Goal: Transaction & Acquisition: Purchase product/service

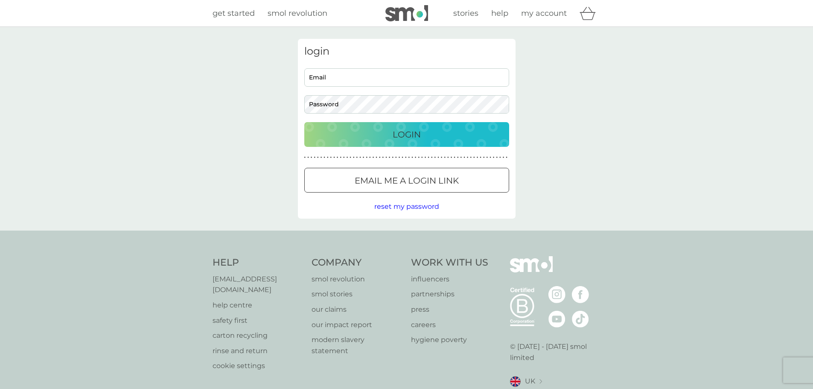
type input "[PERSON_NAME][EMAIL_ADDRESS][PERSON_NAME][DOMAIN_NAME]"
click at [407, 134] on p "Login" at bounding box center [407, 135] width 28 height 14
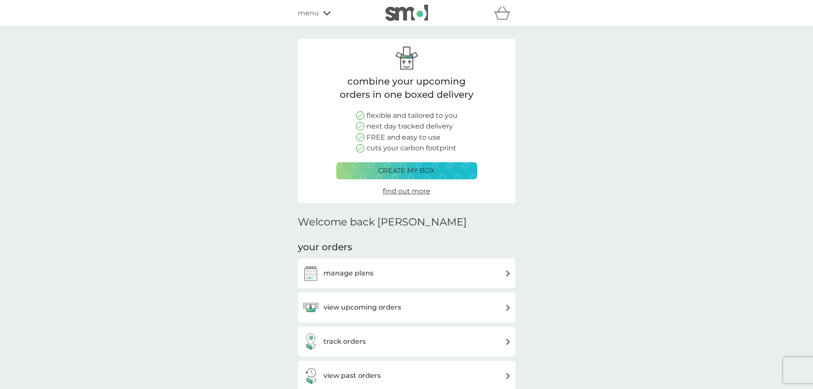
click at [350, 269] on h3 "manage plans" at bounding box center [348, 273] width 50 height 11
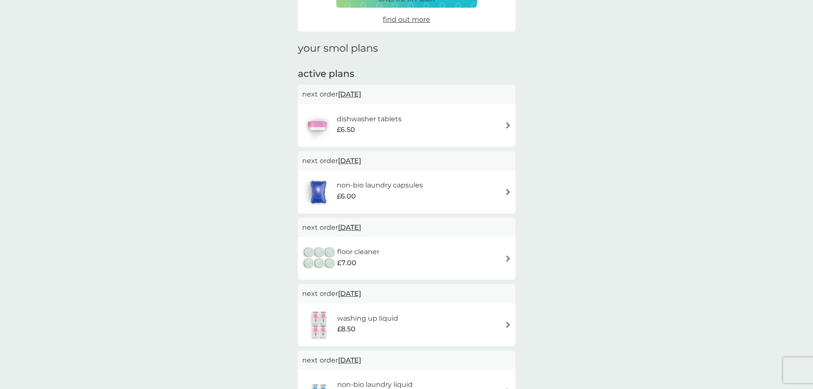
scroll to position [85, 0]
click at [422, 321] on div "washing up liquid £8.50" at bounding box center [406, 324] width 209 height 30
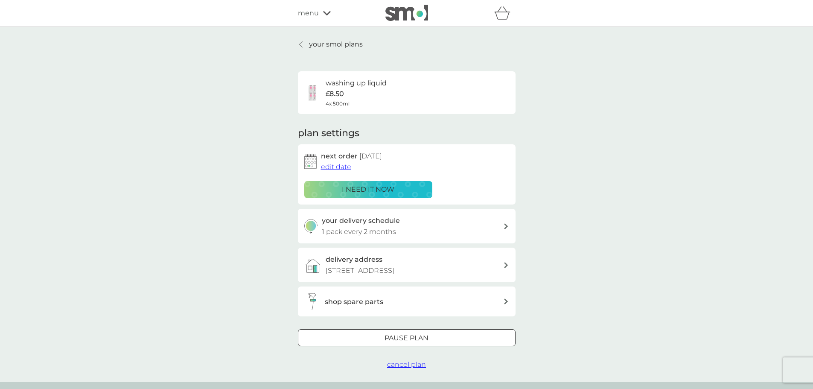
click at [337, 164] on span "edit date" at bounding box center [336, 167] width 30 height 8
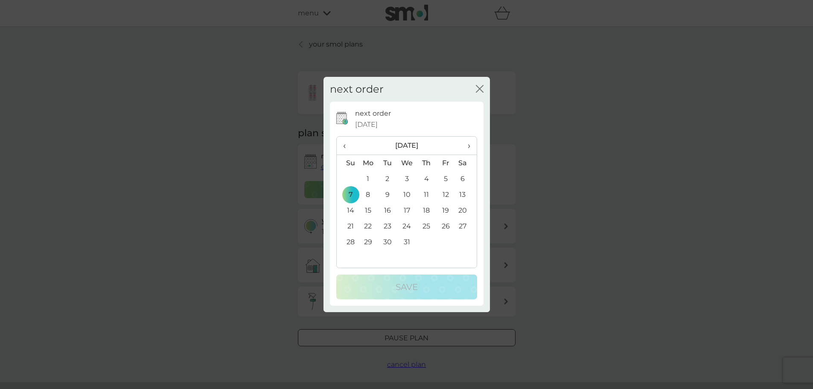
click at [469, 144] on span "›" at bounding box center [465, 146] width 9 height 18
click at [346, 144] on span "‹" at bounding box center [347, 146] width 9 height 18
click at [477, 88] on icon "close" at bounding box center [480, 89] width 8 height 8
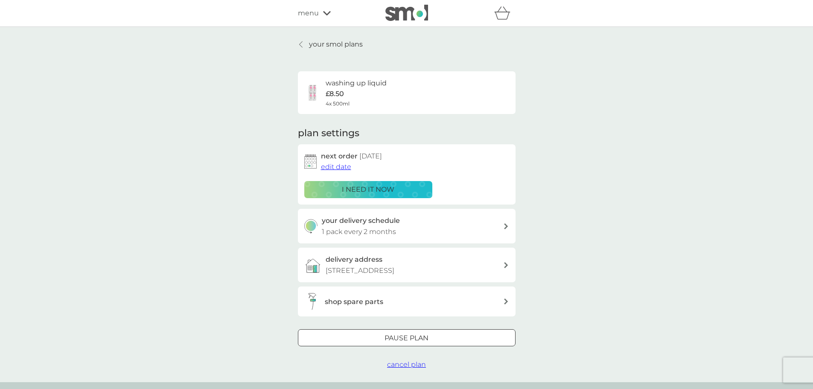
click at [328, 43] on p "your smol plans" at bounding box center [336, 44] width 54 height 11
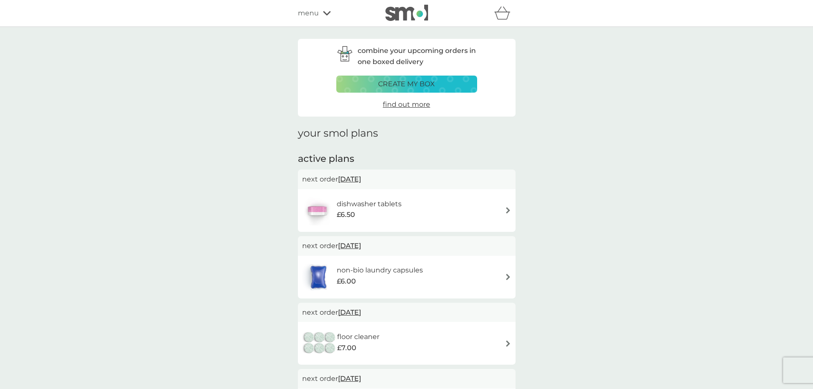
click at [385, 206] on h6 "dishwasher tablets" at bounding box center [369, 203] width 65 height 11
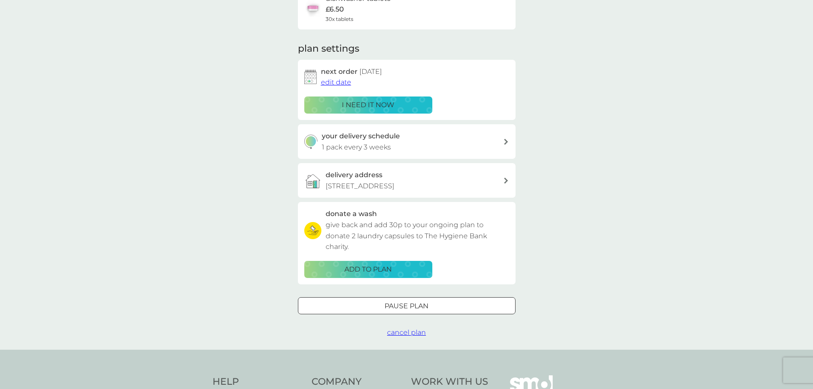
scroll to position [85, 0]
click at [336, 81] on span "edit date" at bounding box center [336, 81] width 30 height 8
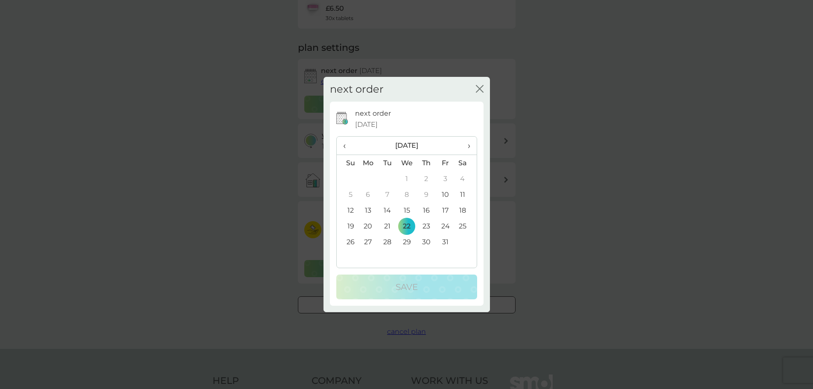
click at [469, 146] on span "›" at bounding box center [465, 146] width 9 height 18
click at [349, 225] on td "16" at bounding box center [348, 226] width 22 height 16
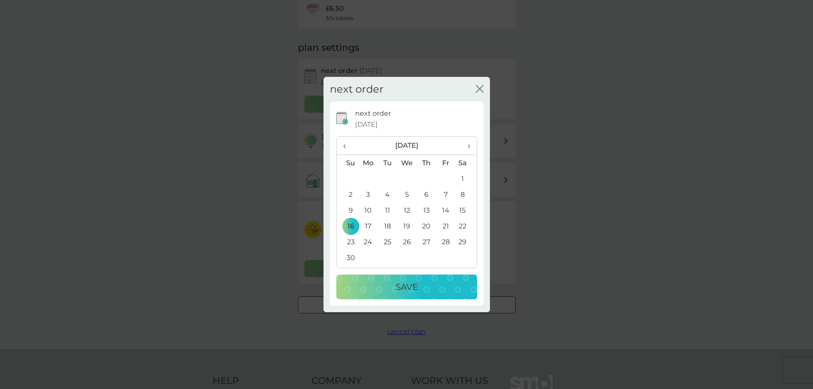
click at [420, 288] on div "Save" at bounding box center [407, 287] width 124 height 14
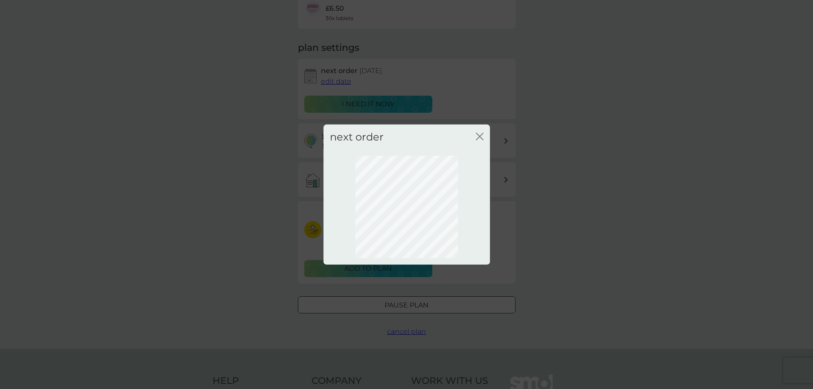
scroll to position [0, 0]
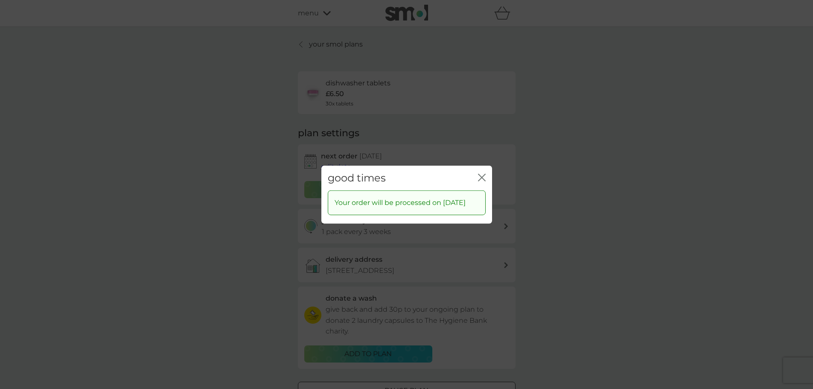
click at [481, 173] on icon "close" at bounding box center [482, 177] width 8 height 8
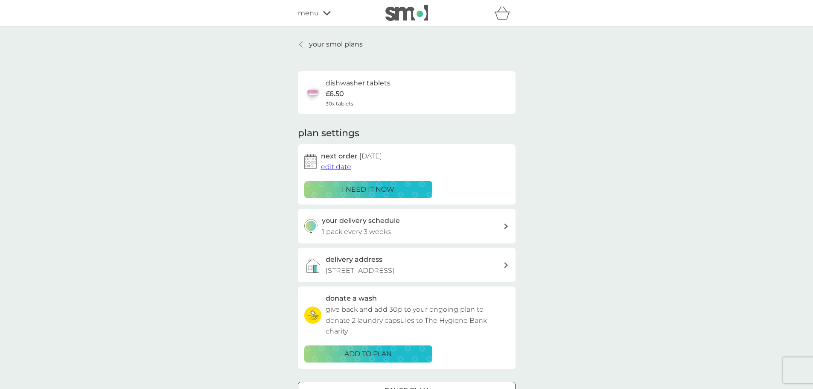
click at [319, 45] on p "your smol plans" at bounding box center [336, 44] width 54 height 11
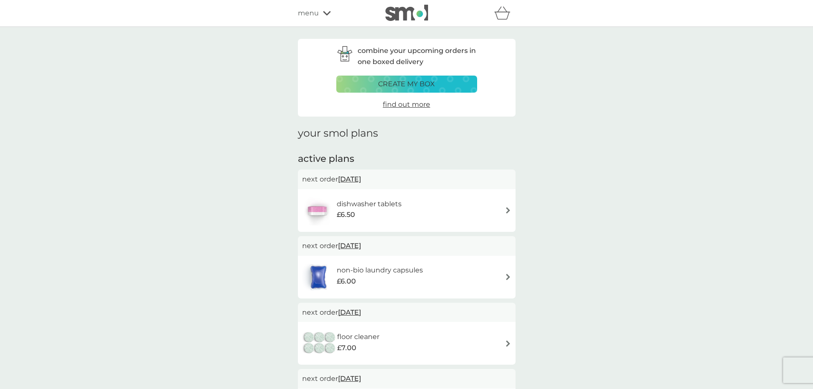
click at [361, 243] on span "30 Nov 2025" at bounding box center [349, 245] width 23 height 17
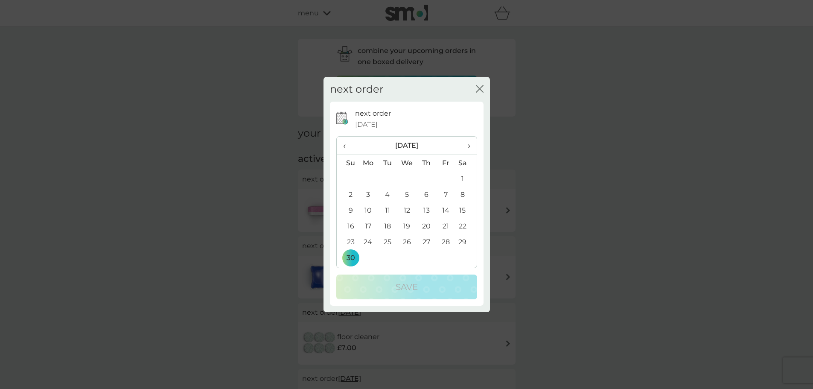
click at [352, 223] on td "16" at bounding box center [348, 226] width 22 height 16
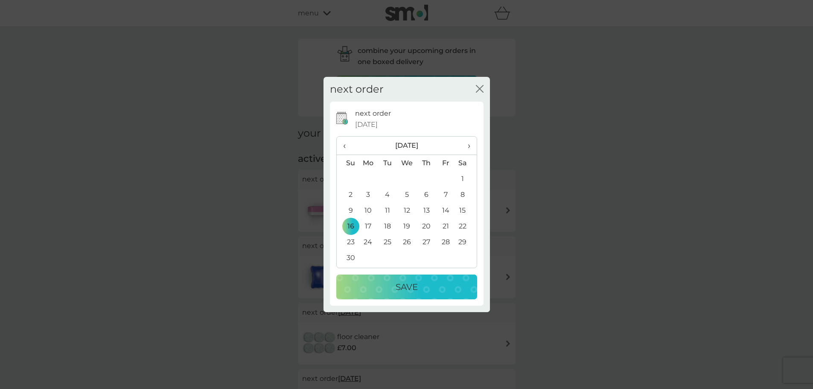
click at [387, 286] on div "Save" at bounding box center [407, 287] width 124 height 14
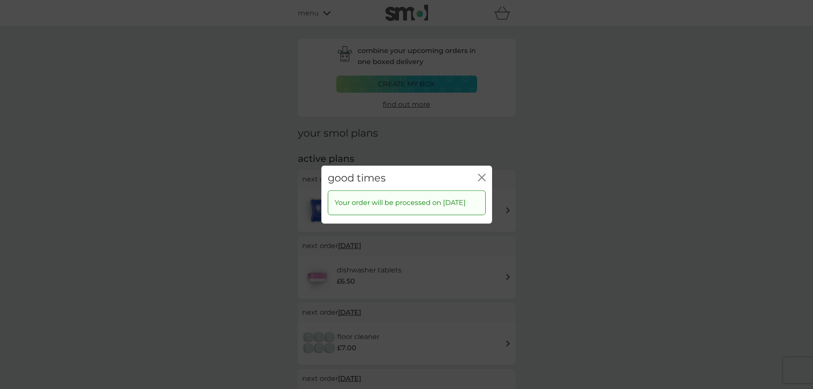
click at [483, 173] on icon "close" at bounding box center [482, 177] width 8 height 8
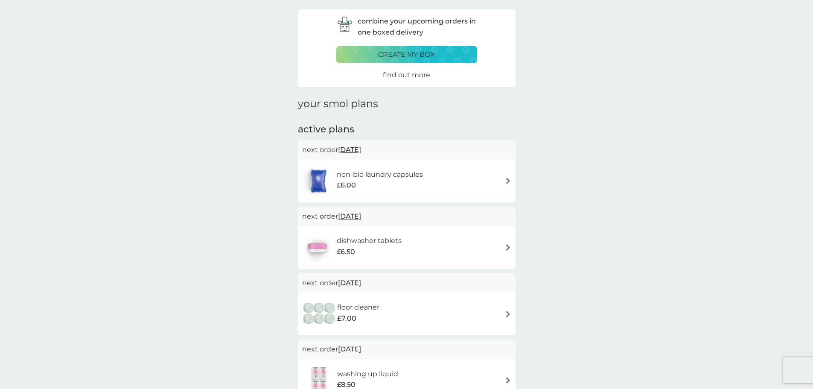
scroll to position [85, 0]
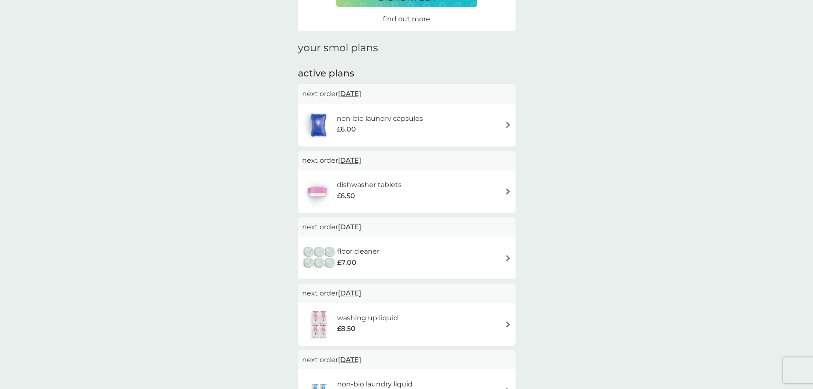
click at [361, 225] on span "2 Dec 2025" at bounding box center [349, 226] width 23 height 17
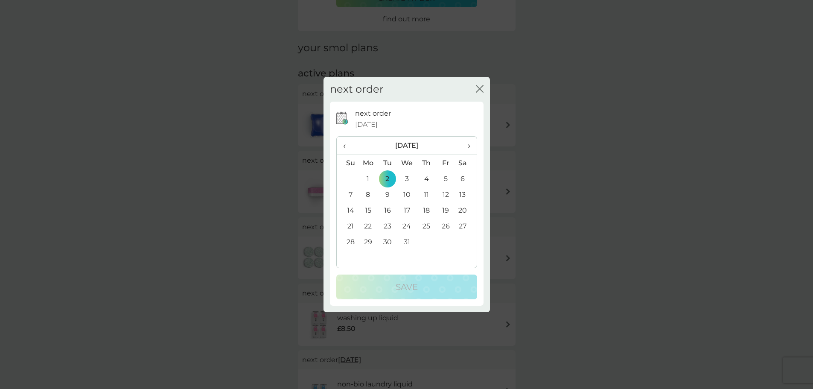
click at [469, 146] on span "›" at bounding box center [465, 146] width 9 height 18
click at [443, 179] on td "2" at bounding box center [445, 179] width 19 height 16
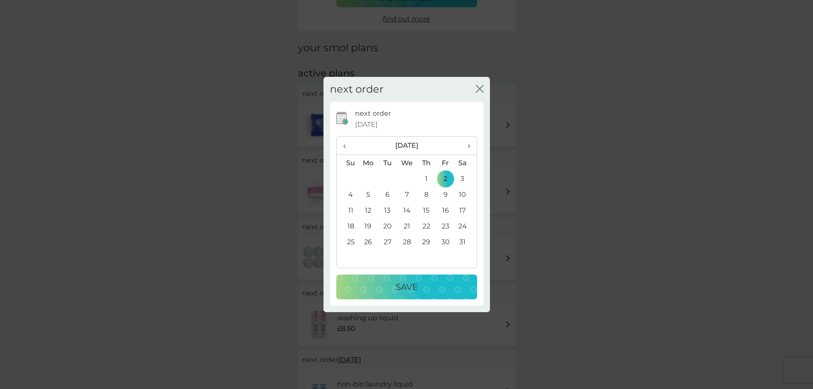
click at [415, 285] on p "Save" at bounding box center [407, 287] width 22 height 14
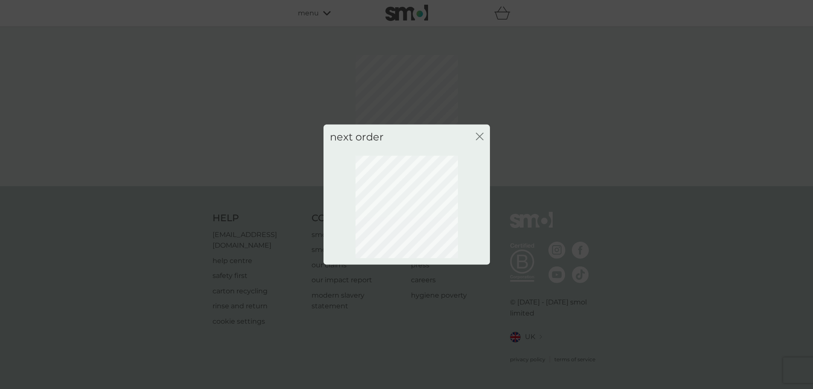
scroll to position [0, 0]
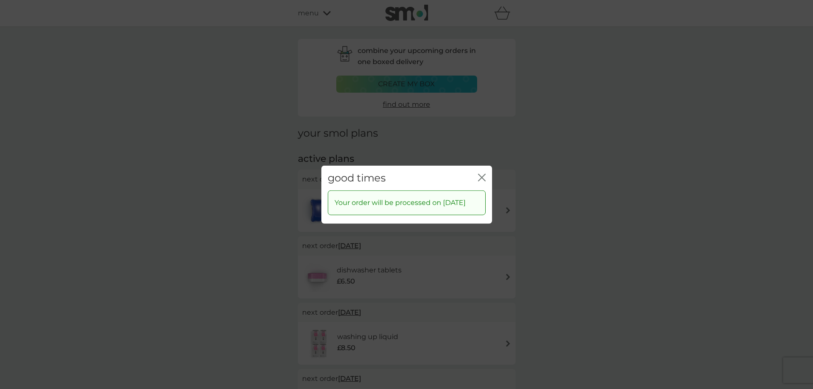
click at [483, 174] on icon "close" at bounding box center [483, 177] width 3 height 7
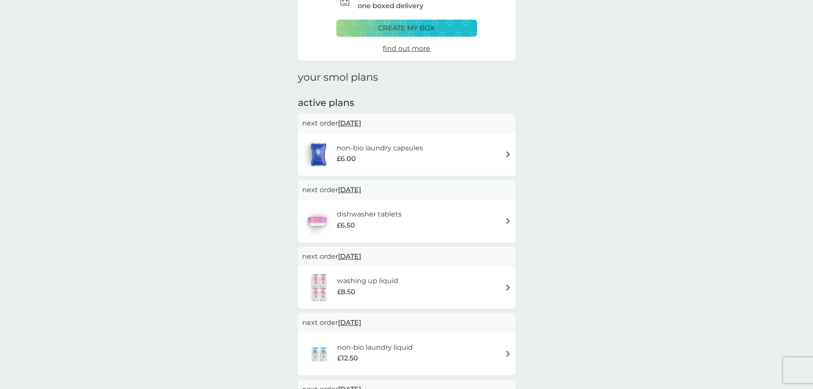
scroll to position [171, 0]
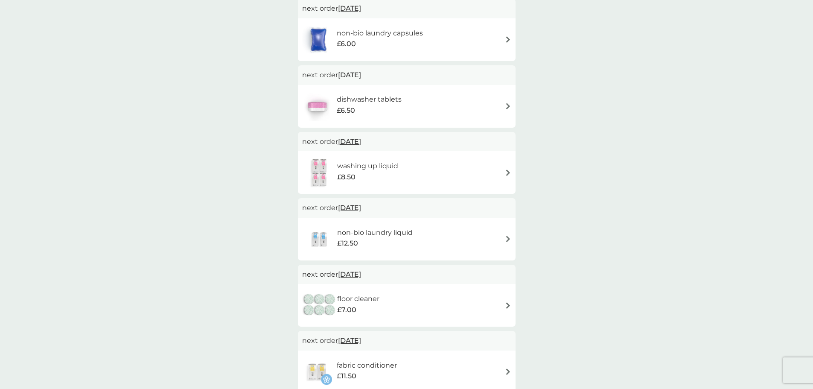
click at [361, 140] on span "7 Dec 2025" at bounding box center [349, 141] width 23 height 17
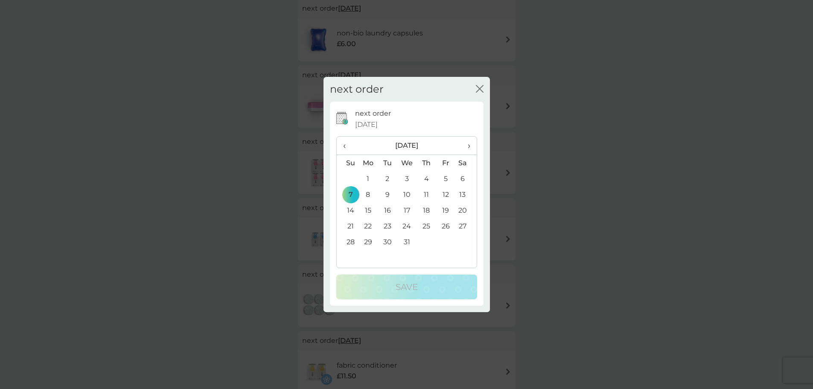
click at [467, 146] on span "›" at bounding box center [465, 146] width 9 height 18
click at [445, 241] on td "30" at bounding box center [445, 242] width 19 height 16
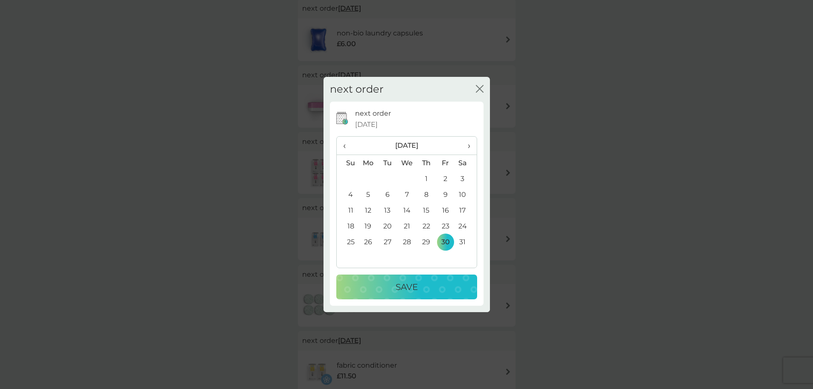
click at [428, 288] on div "Save" at bounding box center [407, 287] width 124 height 14
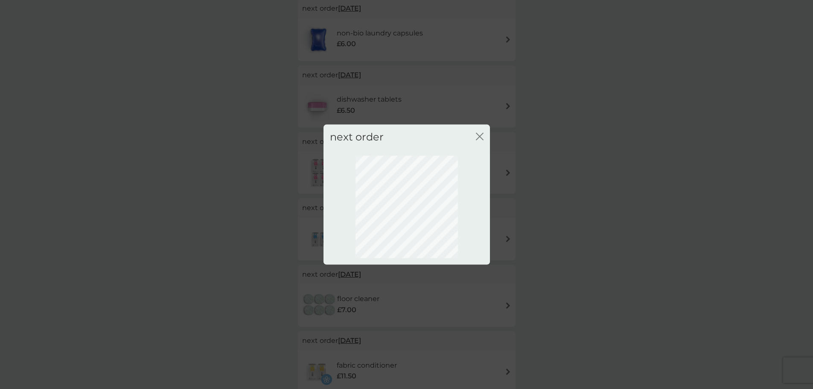
scroll to position [0, 0]
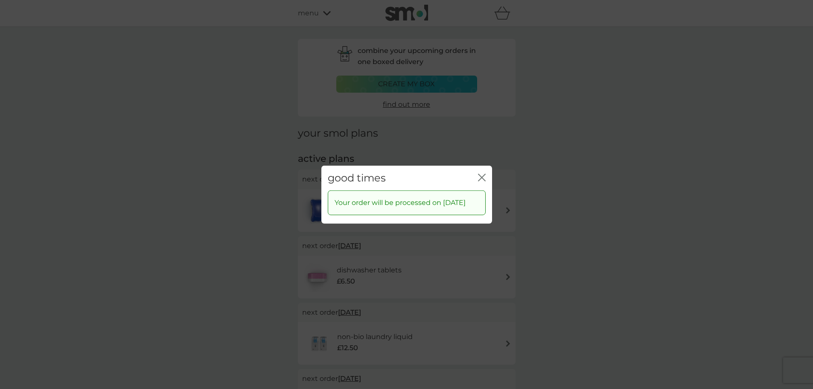
click at [482, 175] on icon "close" at bounding box center [482, 177] width 8 height 8
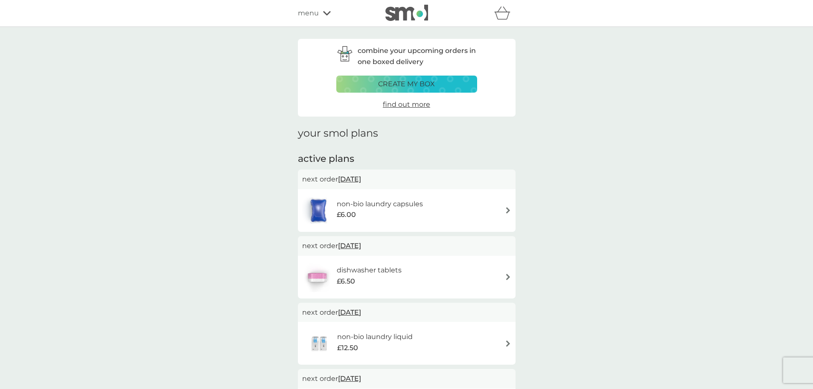
click at [307, 12] on span "menu" at bounding box center [308, 13] width 21 height 11
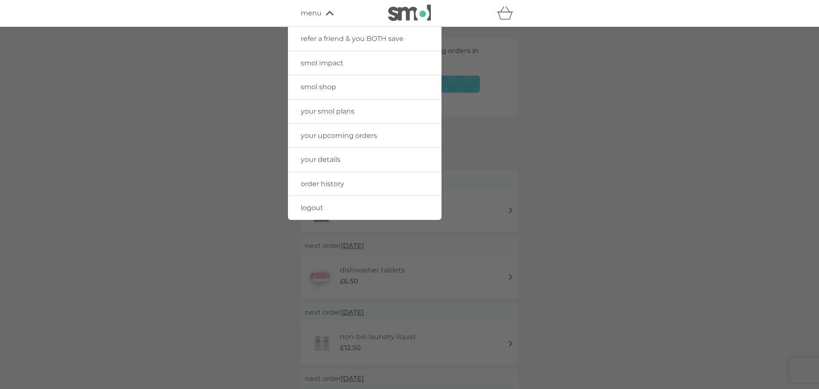
click at [329, 84] on span "smol shop" at bounding box center [318, 87] width 35 height 8
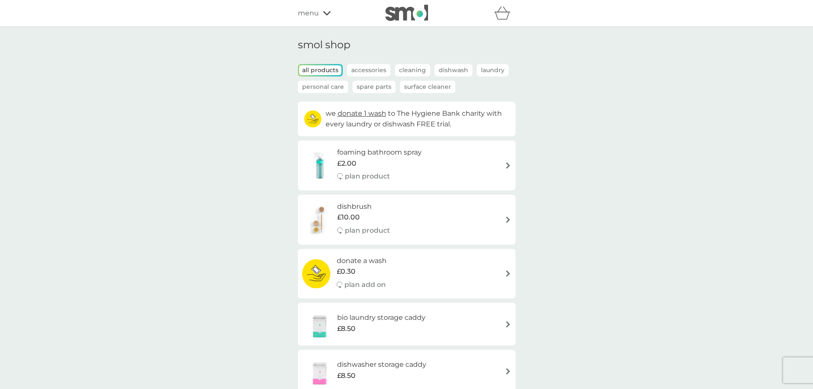
click at [372, 86] on p "Spare Parts" at bounding box center [373, 87] width 43 height 12
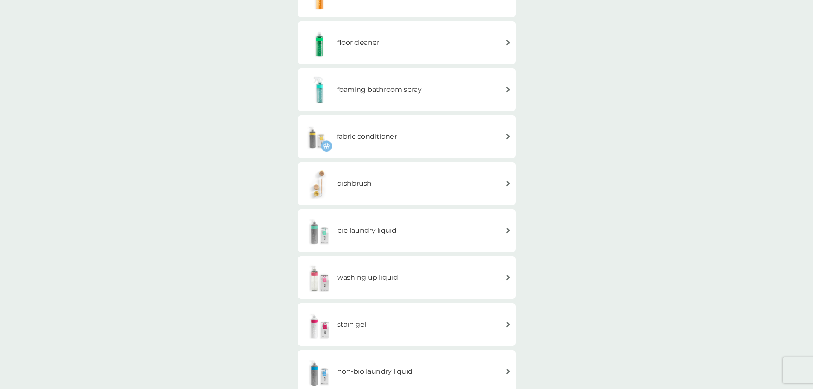
scroll to position [256, 0]
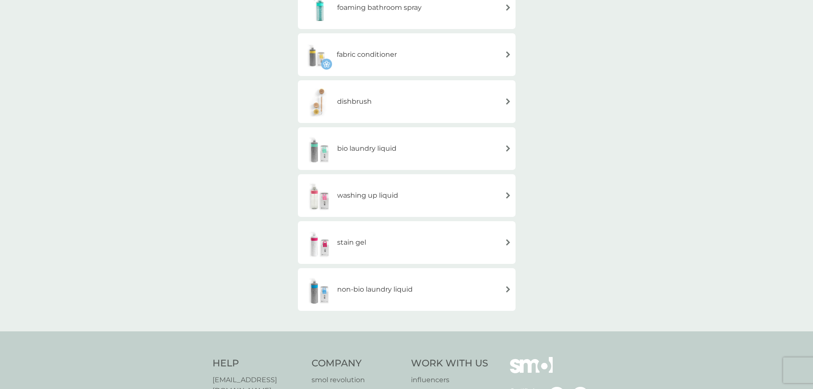
click at [394, 285] on h6 "non-bio laundry liquid" at bounding box center [375, 289] width 76 height 11
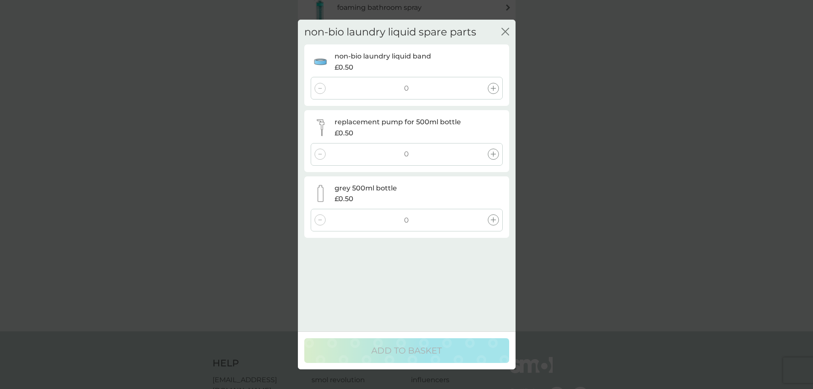
click at [492, 154] on icon at bounding box center [493, 153] width 5 height 5
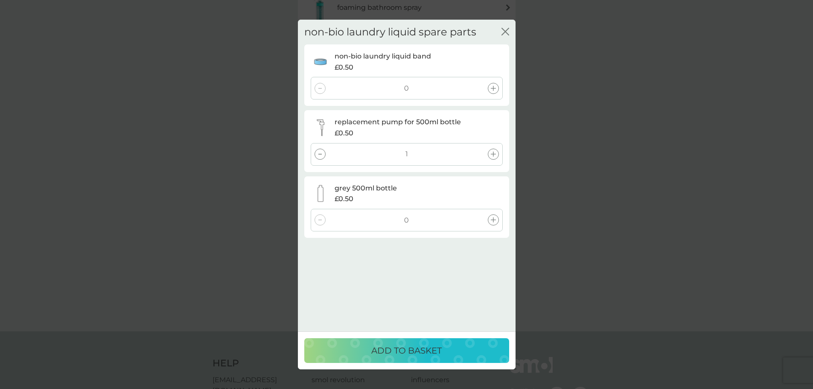
click at [422, 358] on button "ADD TO BASKET" at bounding box center [406, 350] width 205 height 25
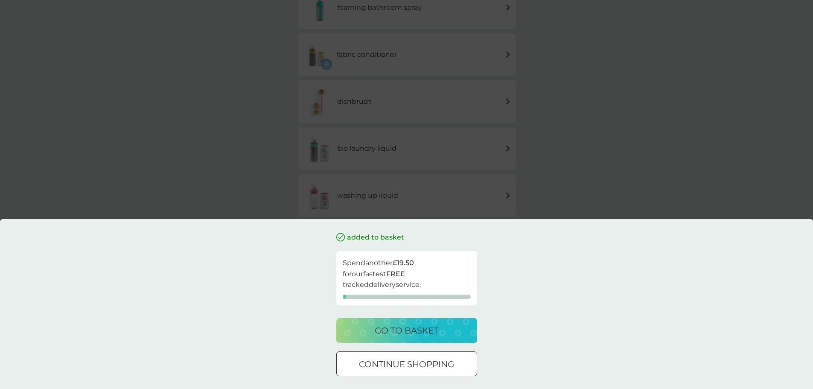
click at [427, 329] on p "go to basket" at bounding box center [407, 330] width 64 height 14
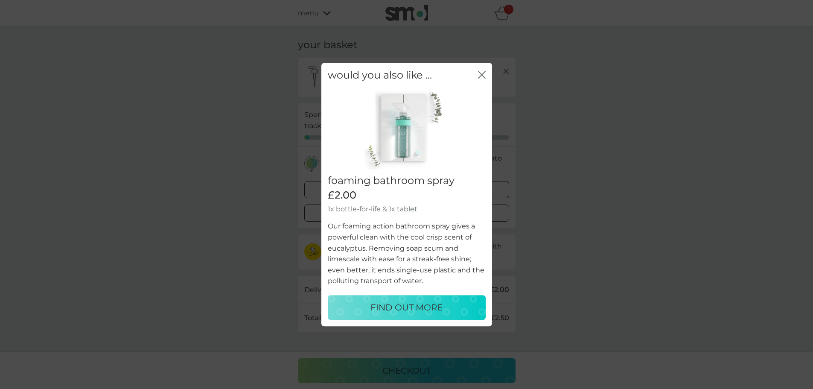
click at [480, 75] on icon "close" at bounding box center [482, 75] width 8 height 8
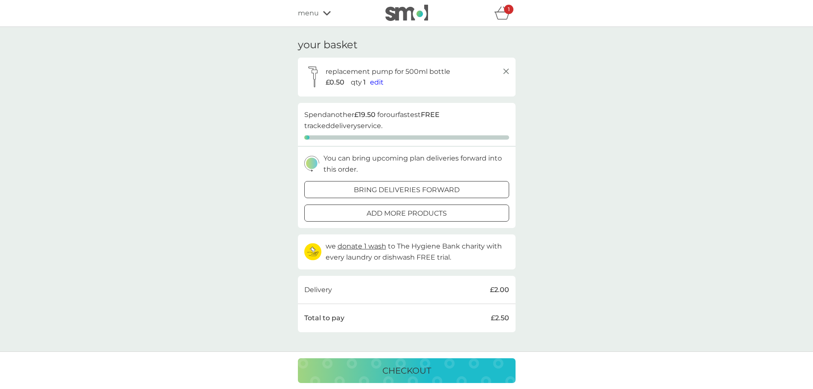
click at [417, 367] on p "checkout" at bounding box center [406, 371] width 49 height 14
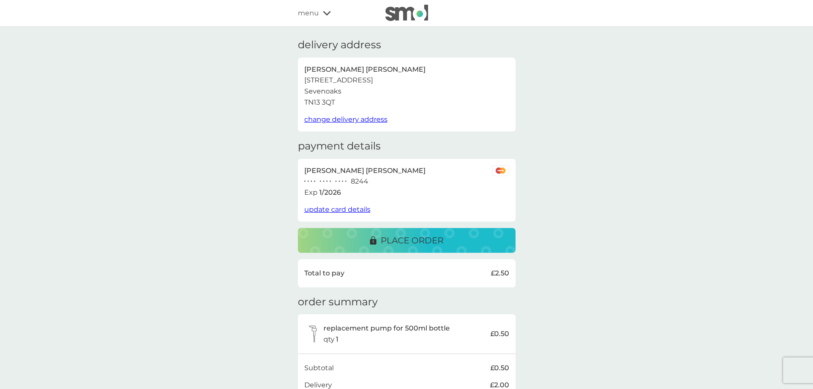
click at [416, 242] on p "place order" at bounding box center [412, 240] width 63 height 14
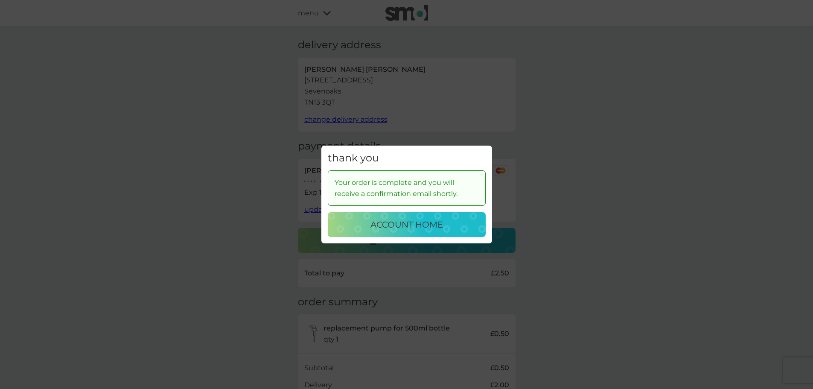
click at [411, 228] on p "account home" at bounding box center [406, 225] width 73 height 14
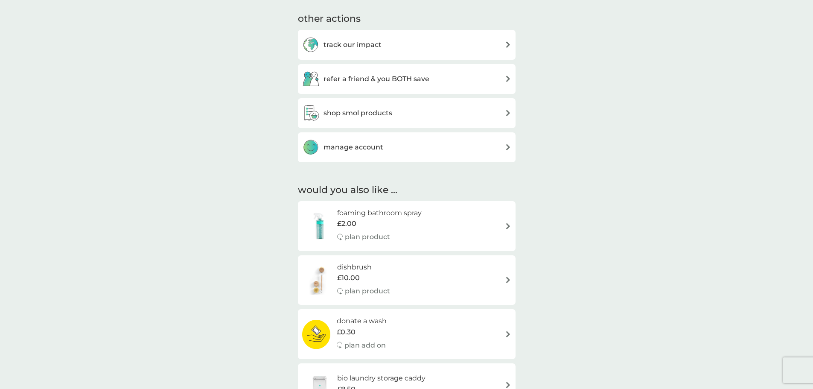
scroll to position [427, 0]
